Goal: Task Accomplishment & Management: Use online tool/utility

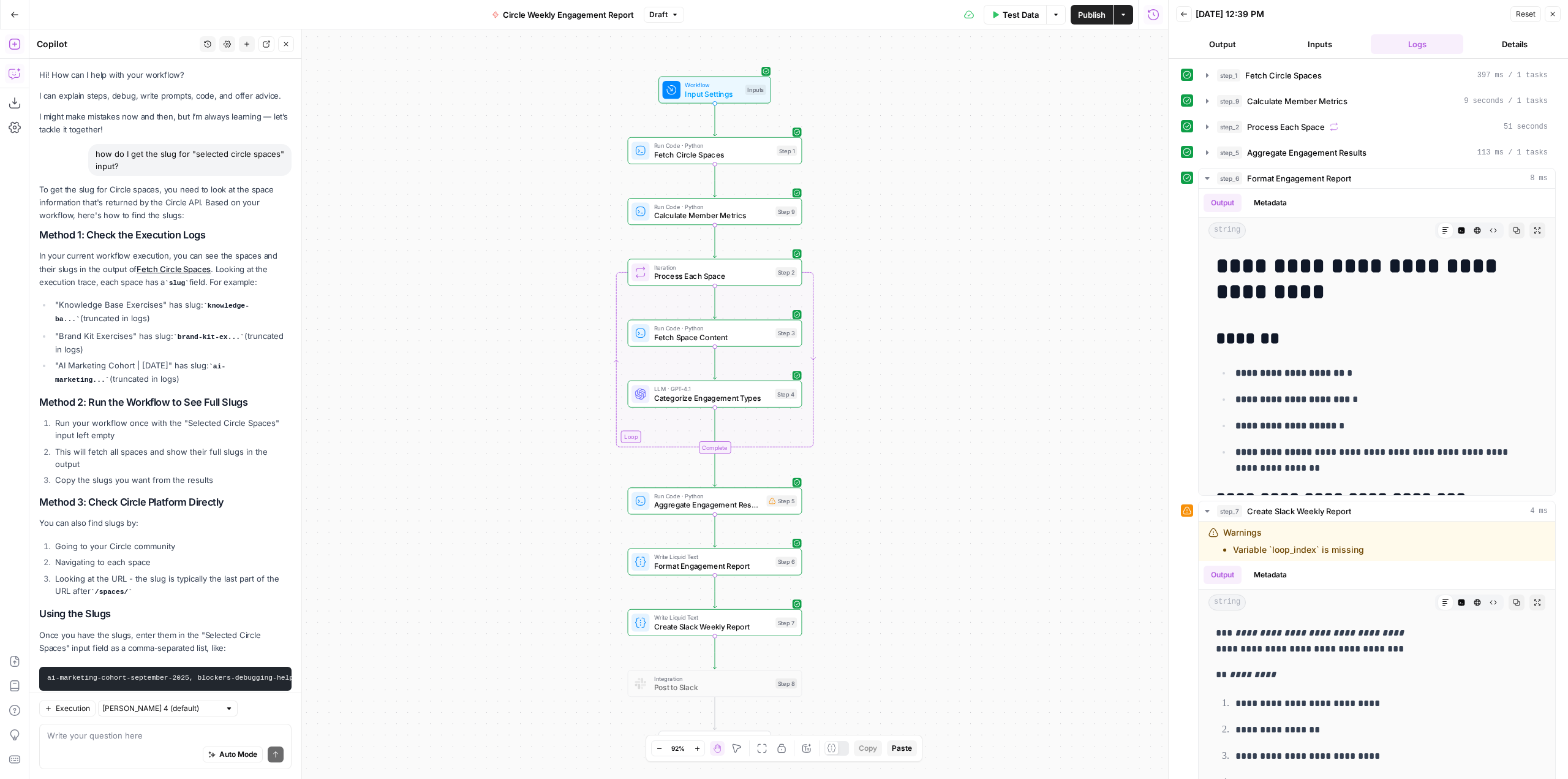
scroll to position [610, 0]
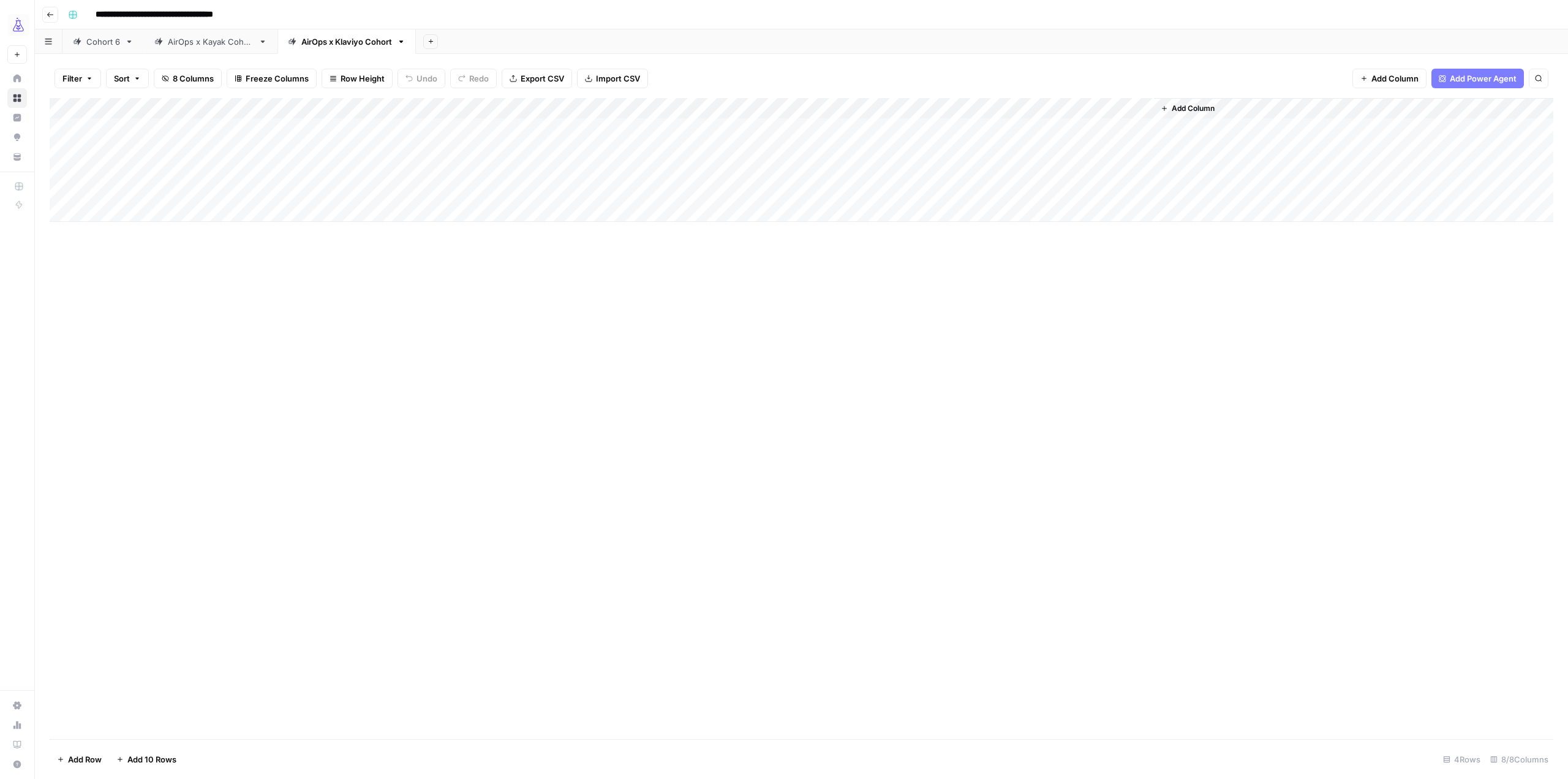
click at [577, 129] on div "Add Column" at bounding box center [801, 160] width 1504 height 124
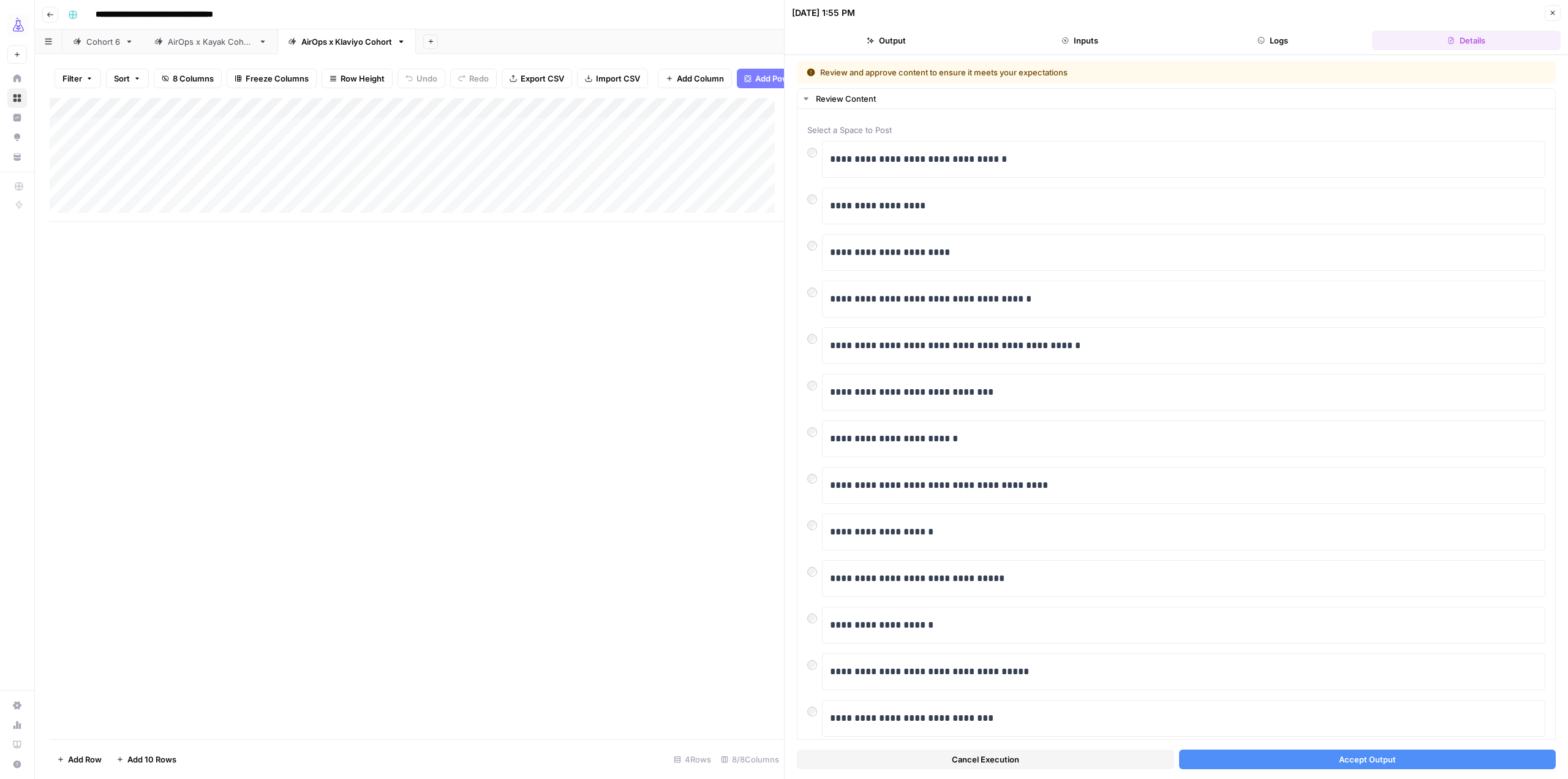
click at [576, 114] on div "Add Column" at bounding box center [417, 160] width 734 height 124
click at [532, 237] on span "Edit Workflow" at bounding box center [522, 238] width 107 height 12
click at [1288, 764] on button "Accept Output" at bounding box center [1368, 759] width 377 height 20
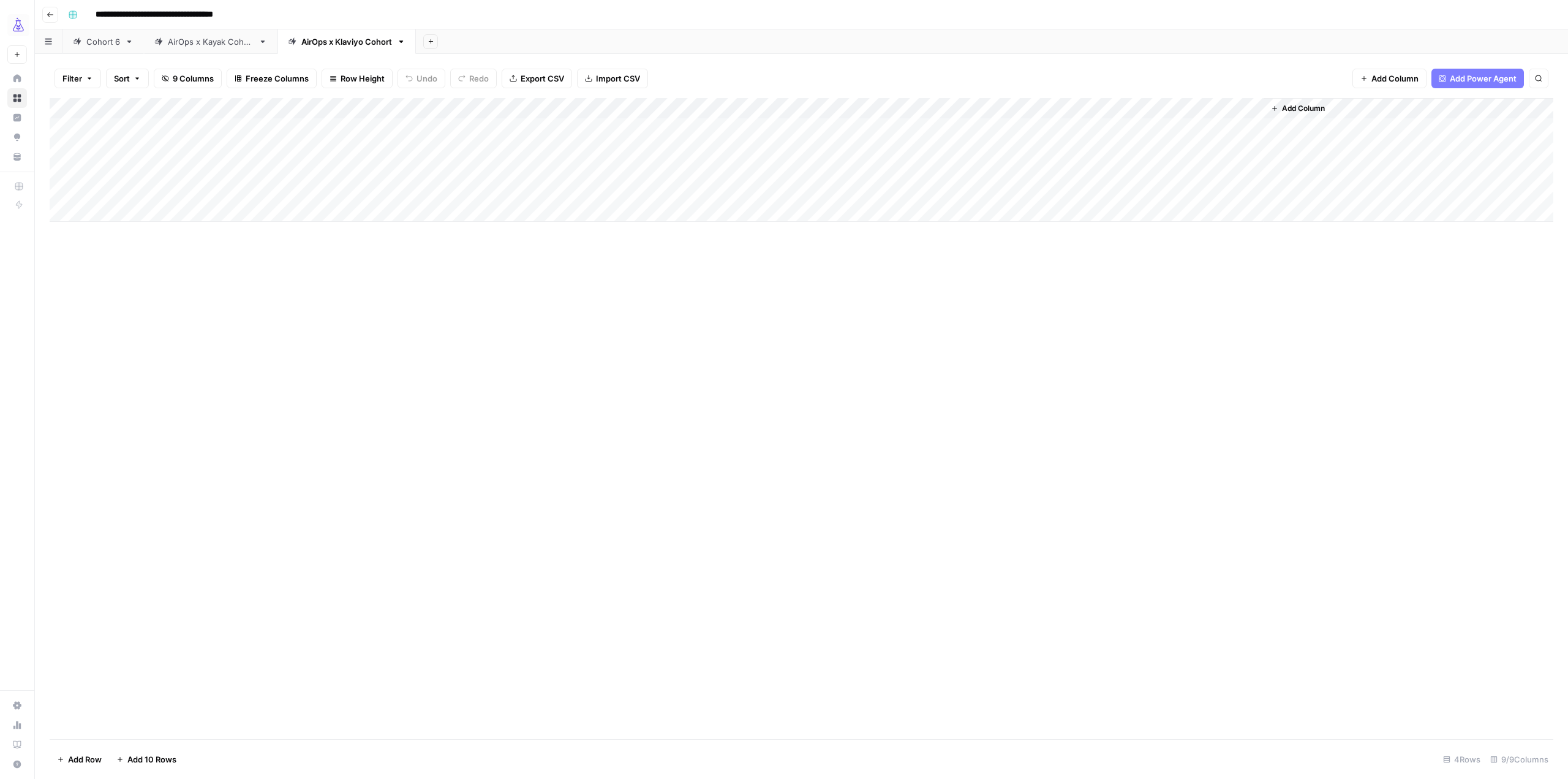
click at [1308, 116] on button "Add Column" at bounding box center [1297, 109] width 63 height 16
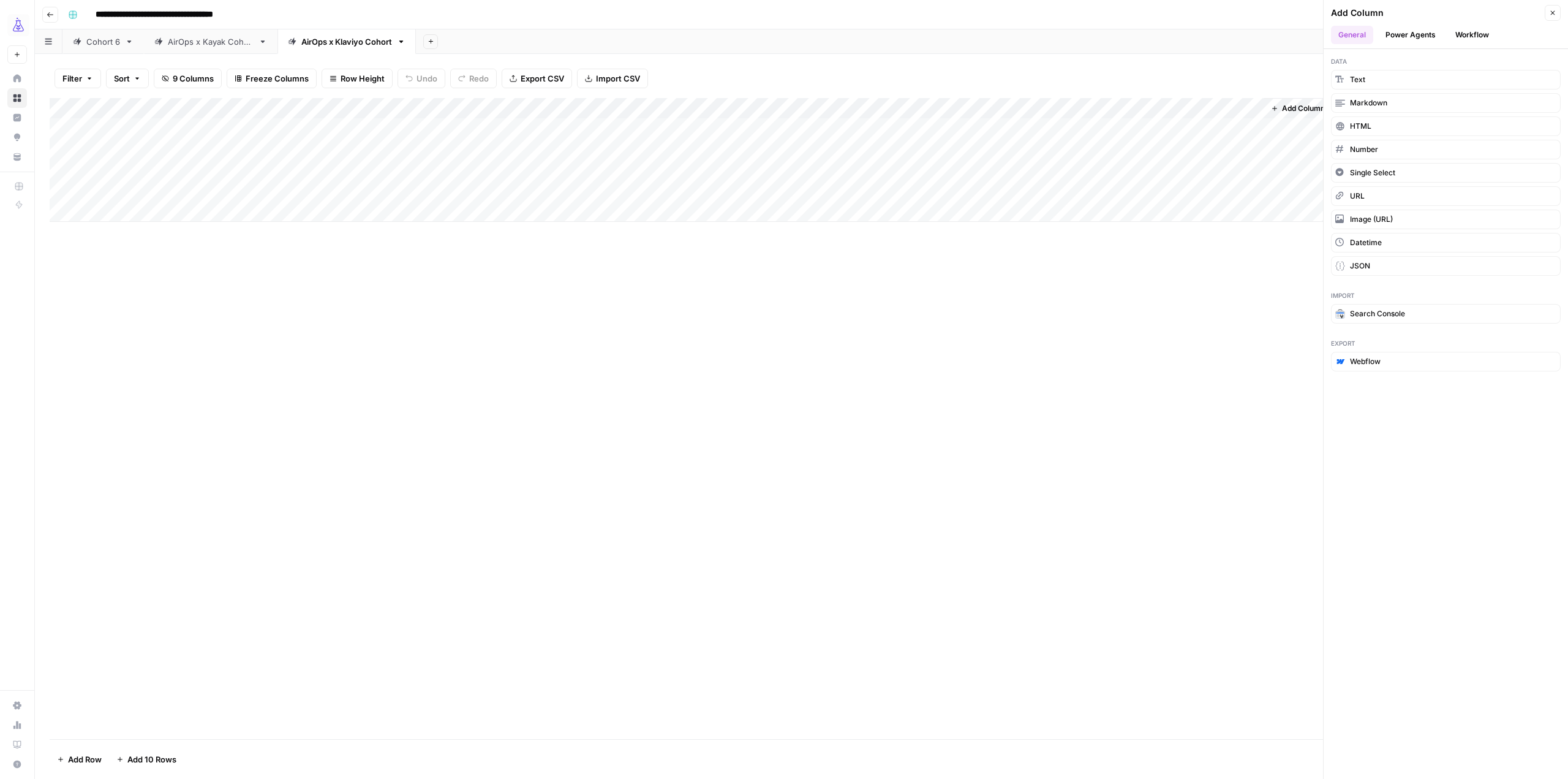
click at [1479, 29] on button "Workflow" at bounding box center [1472, 34] width 48 height 18
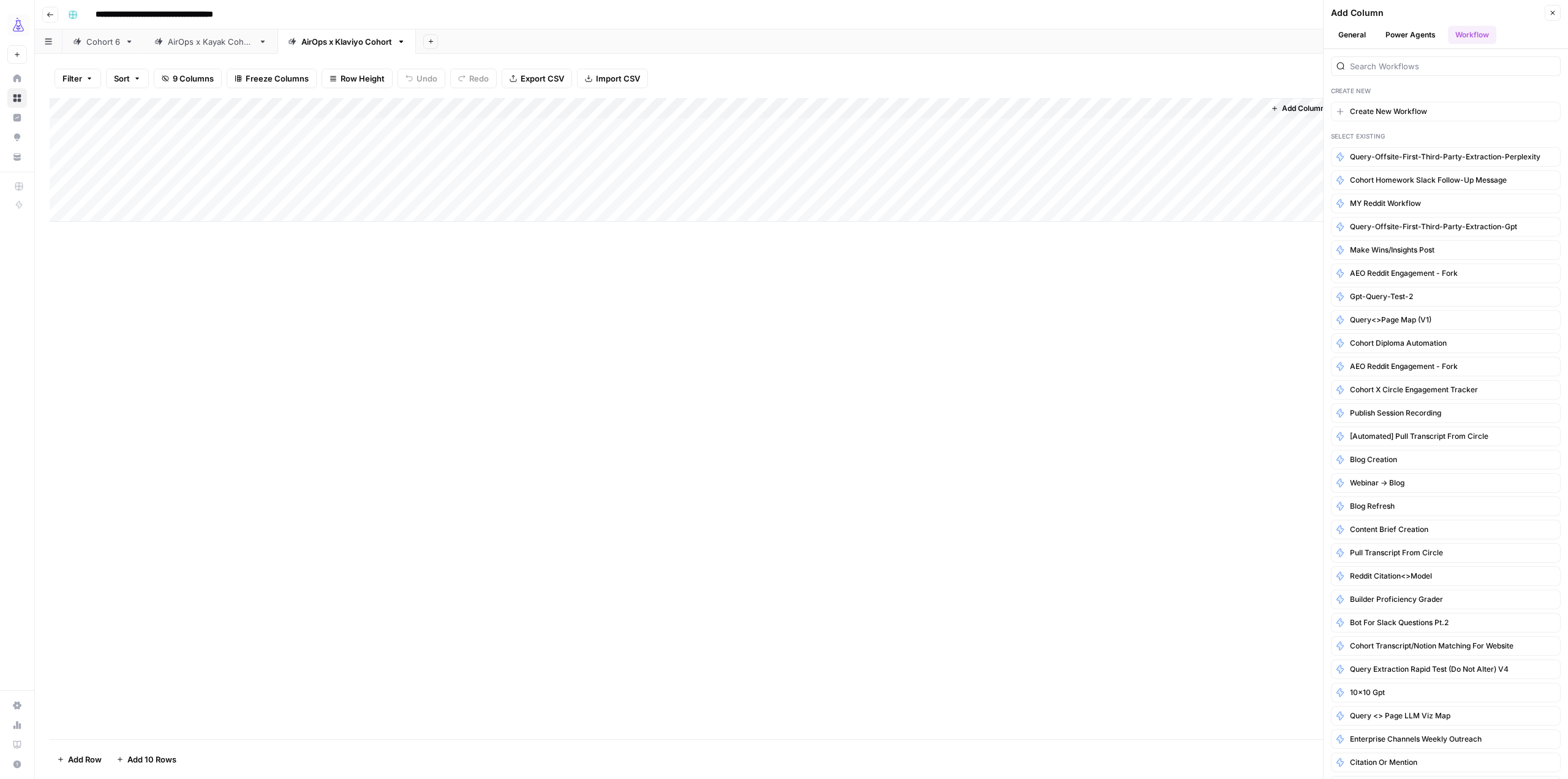
drag, startPoint x: 1242, startPoint y: 252, endPoint x: 1175, endPoint y: 258, distance: 67.3
click at [1175, 258] on div "Add Column" at bounding box center [801, 419] width 1504 height 641
click at [1446, 181] on span "Cohort Homework Slack Follow-up Message" at bounding box center [1428, 180] width 157 height 11
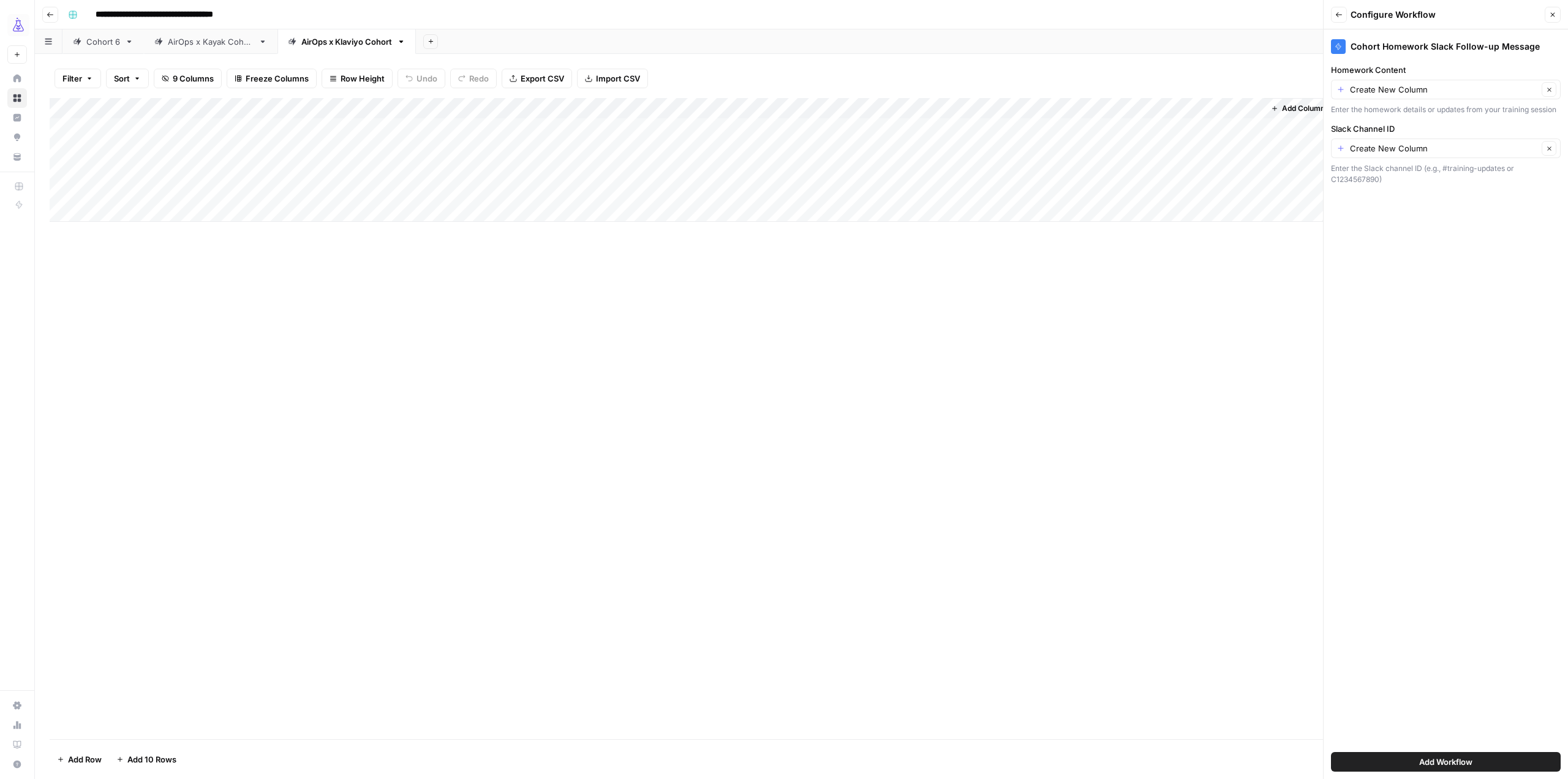
click at [1216, 130] on div "Add Column" at bounding box center [801, 160] width 1504 height 124
click at [1263, 337] on div "Add Column" at bounding box center [801, 419] width 1504 height 641
click at [1407, 85] on input "Homework Content" at bounding box center [1444, 89] width 188 height 12
click at [1405, 175] on span "Homework Section" at bounding box center [1436, 177] width 189 height 12
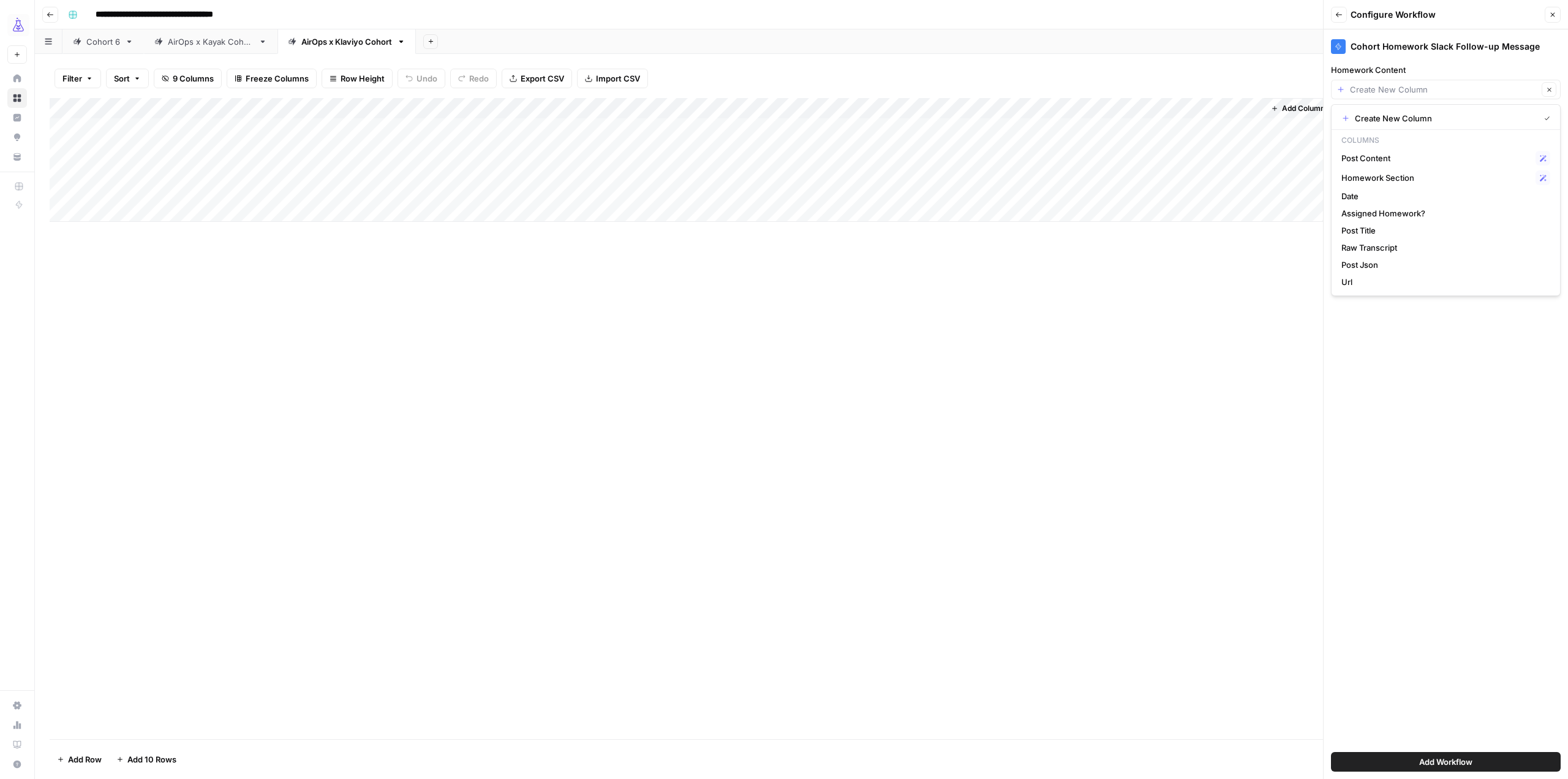
type input "Homework Section"
click at [1397, 145] on input "Slack Channel ID" at bounding box center [1444, 148] width 188 height 12
type input "Create New Column"
click at [1392, 364] on div "Cohort Homework Slack Follow-up Message Homework Content Homework Section Clear…" at bounding box center [1446, 404] width 245 height 750
click at [1474, 153] on input "Slack Channel ID" at bounding box center [1444, 148] width 188 height 12
